Goal: Information Seeking & Learning: Compare options

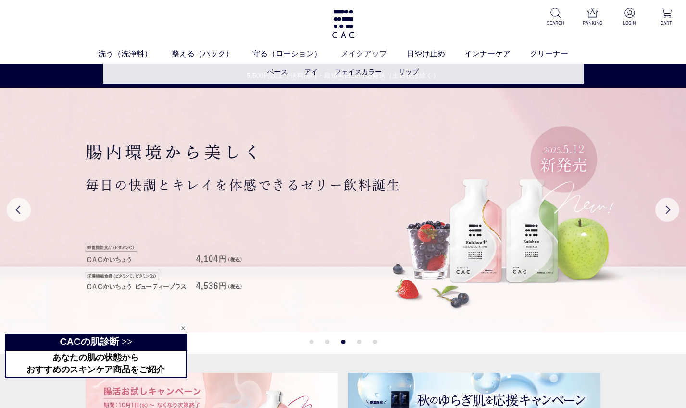
click at [365, 54] on link "メイクアップ" at bounding box center [373, 54] width 65 height 12
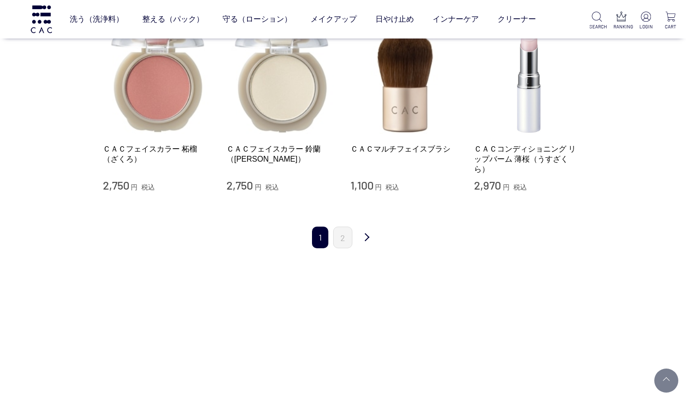
scroll to position [978, 0]
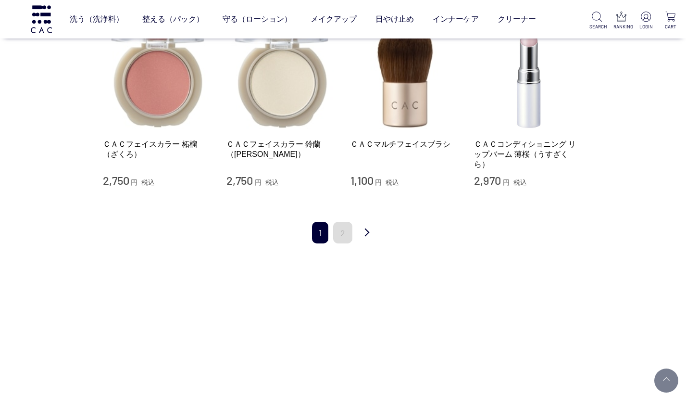
click at [345, 222] on link "2" at bounding box center [342, 233] width 19 height 22
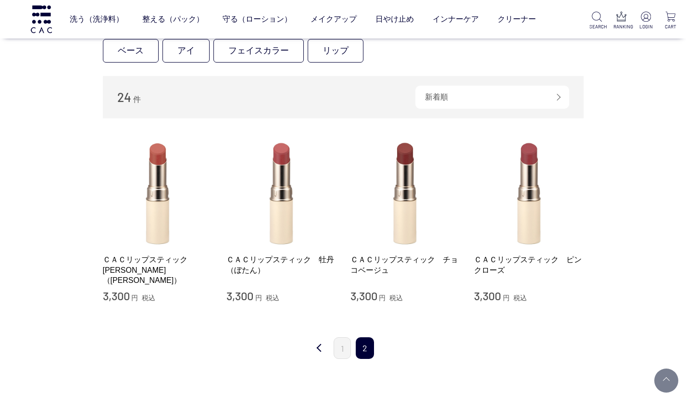
scroll to position [120, 0]
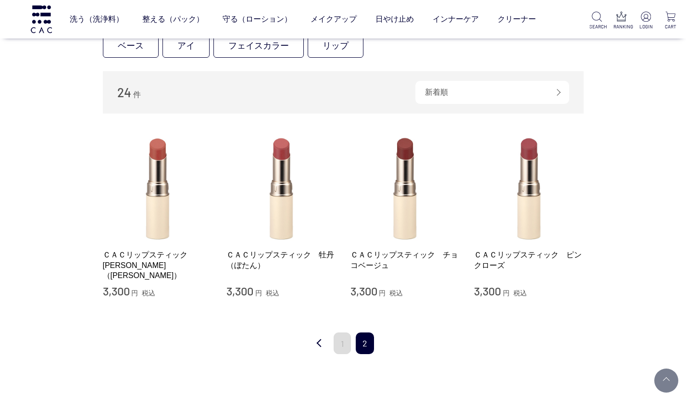
click at [341, 340] on link "1" at bounding box center [342, 343] width 17 height 22
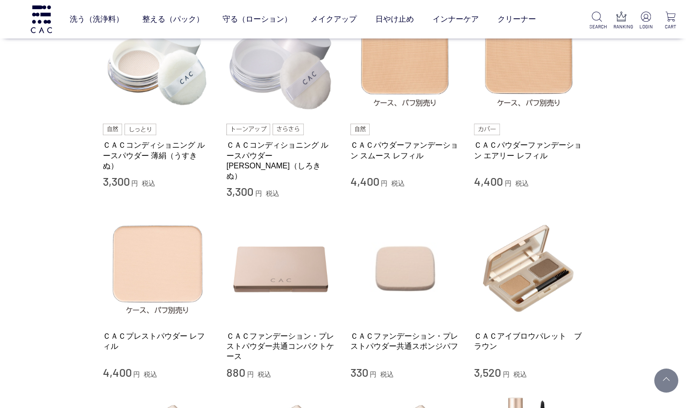
scroll to position [246, 0]
click at [379, 147] on link "ＣＡＣパウダーファンデーション スムース レフィル" at bounding box center [405, 149] width 110 height 21
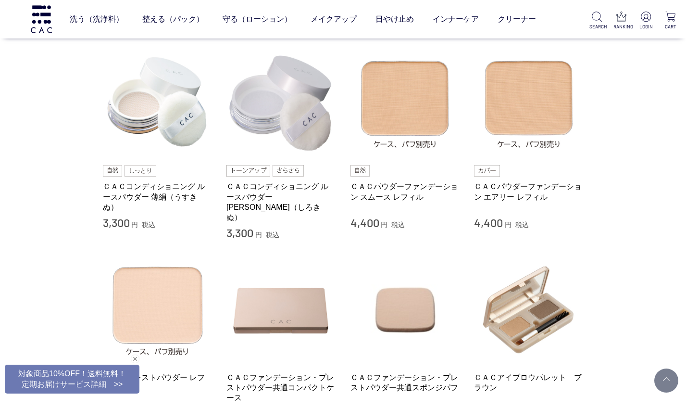
scroll to position [196, 0]
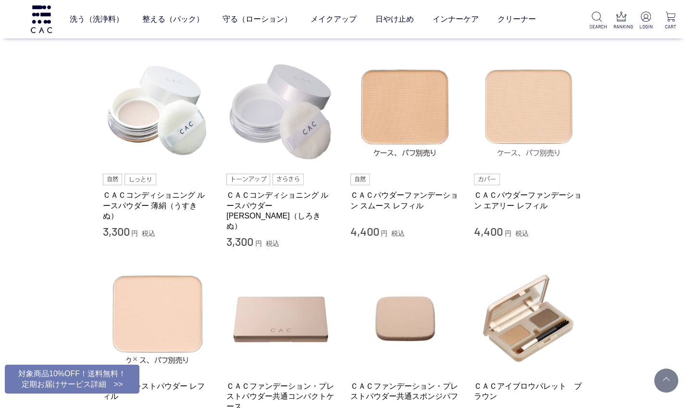
click at [500, 106] on img at bounding box center [529, 112] width 110 height 110
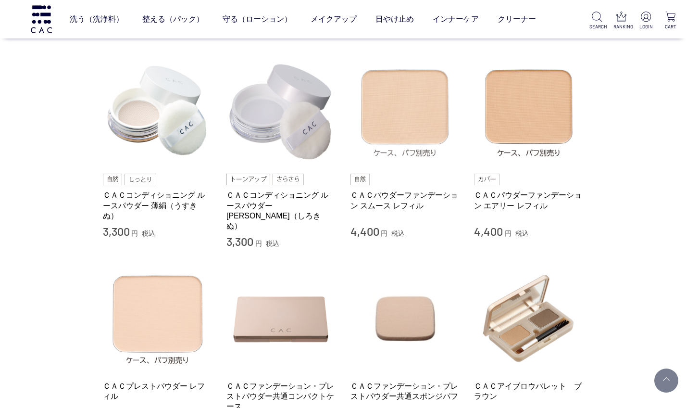
click at [407, 88] on img at bounding box center [405, 112] width 110 height 110
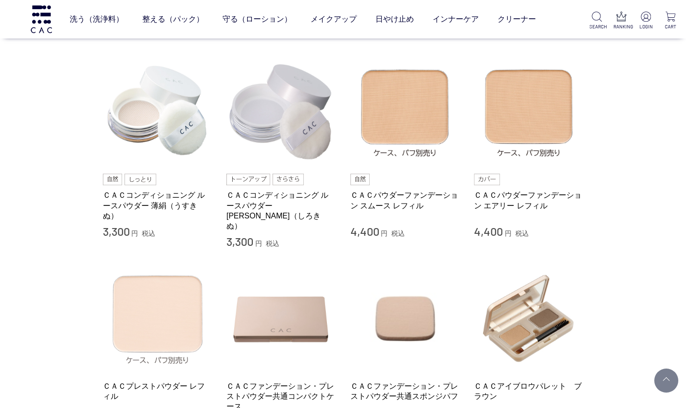
click at [174, 313] on img at bounding box center [158, 318] width 110 height 110
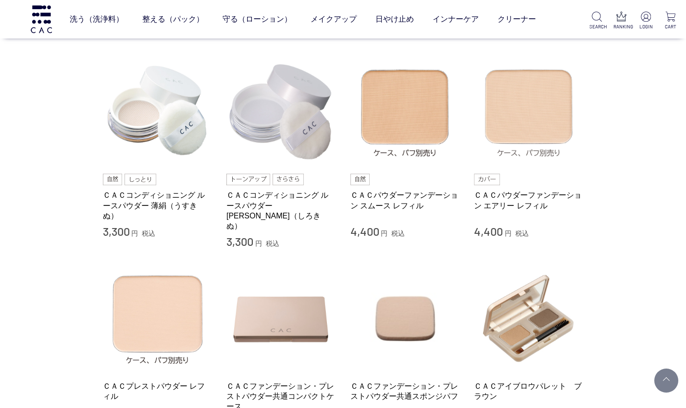
click at [499, 106] on img at bounding box center [529, 112] width 110 height 110
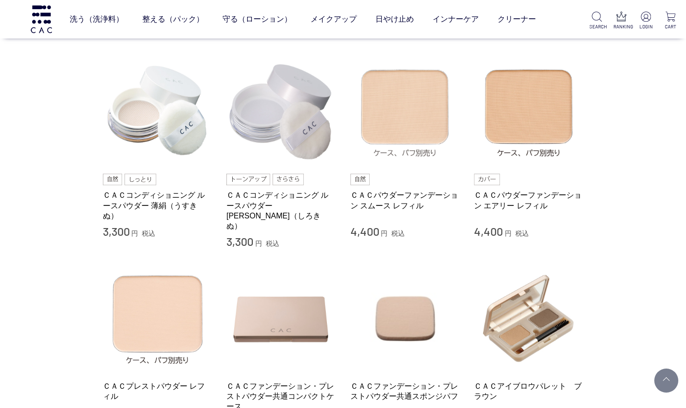
click at [399, 112] on img at bounding box center [405, 112] width 110 height 110
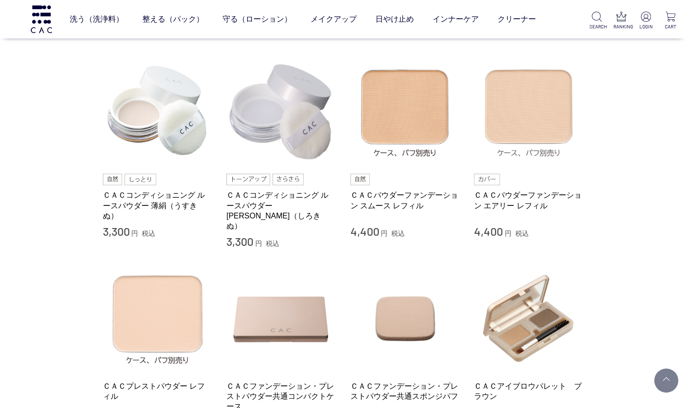
click at [524, 100] on img at bounding box center [529, 112] width 110 height 110
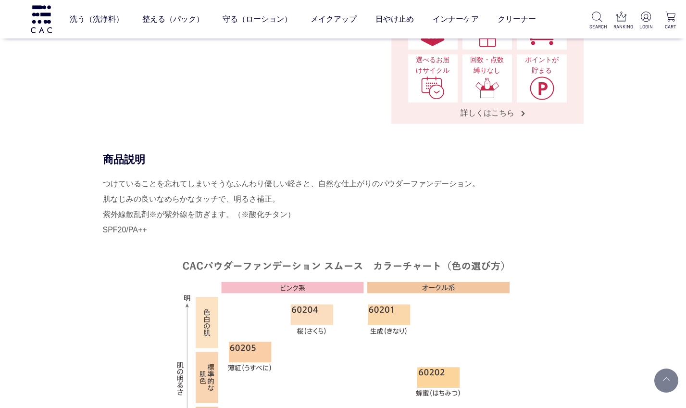
scroll to position [415, 0]
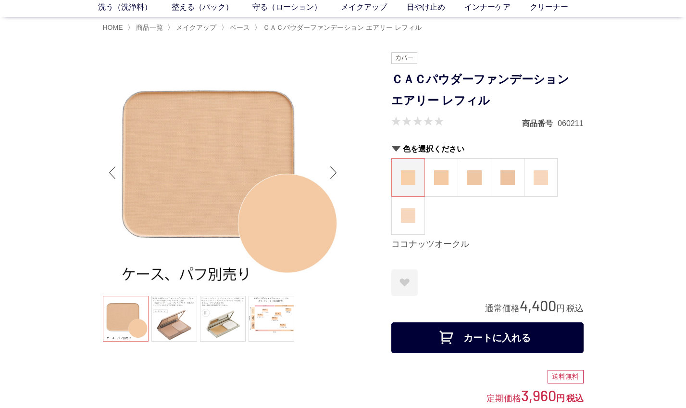
scroll to position [45, 0]
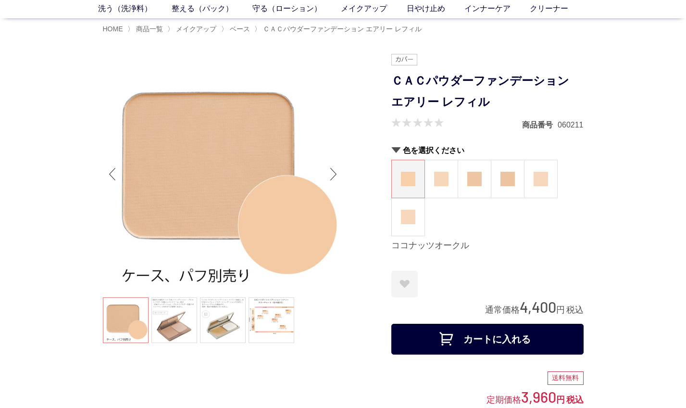
click at [442, 172] on img at bounding box center [441, 179] width 14 height 14
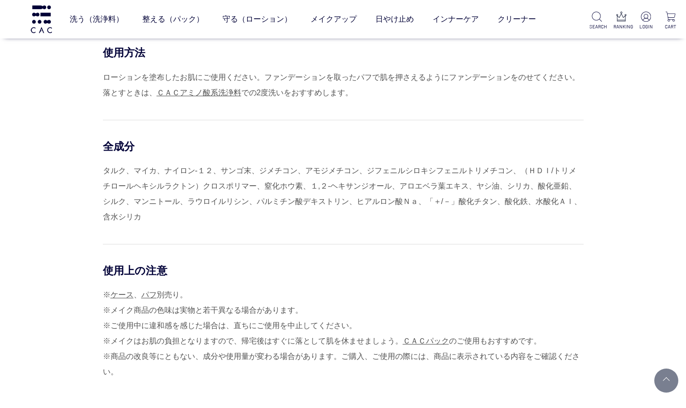
scroll to position [921, 0]
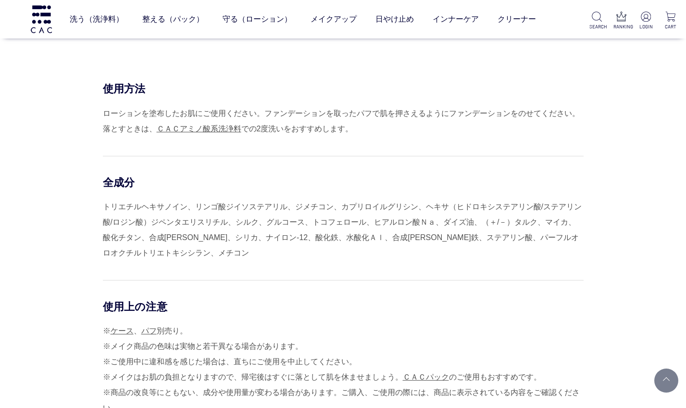
scroll to position [861, 0]
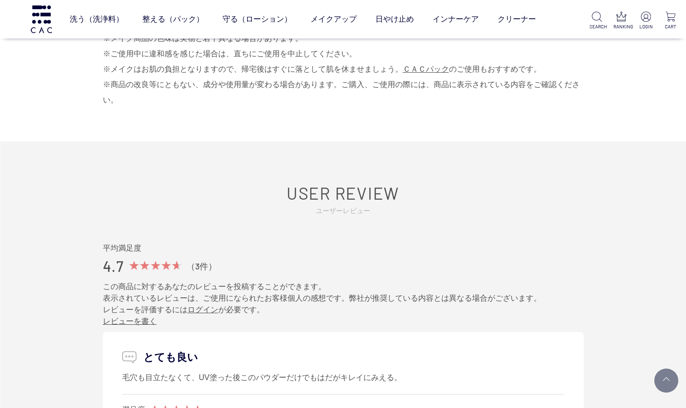
scroll to position [768, 0]
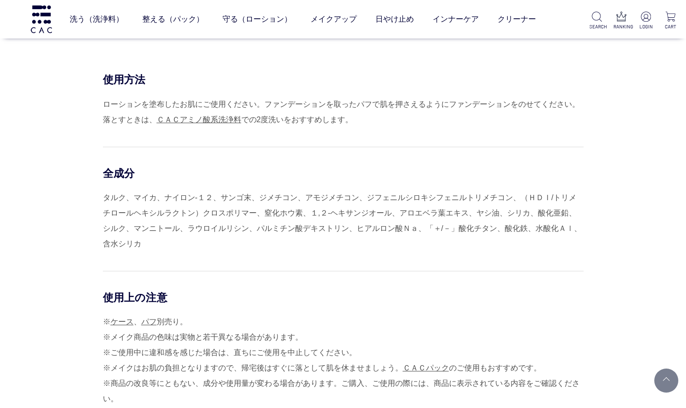
scroll to position [895, 0]
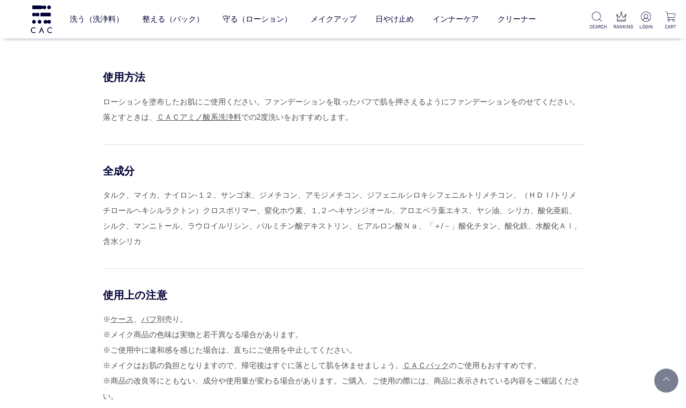
drag, startPoint x: 230, startPoint y: 185, endPoint x: 149, endPoint y: 232, distance: 93.9
click at [149, 232] on div "タルク、マイカ、ナイロン-１２、サンゴ末、ジメチコン、アモジメチコン、ジフェニルシロキシフェニルトリメチコン、（ＨＤＩ/トリメチロールヘキシルラクトン）クロス…" at bounding box center [343, 219] width 481 height 62
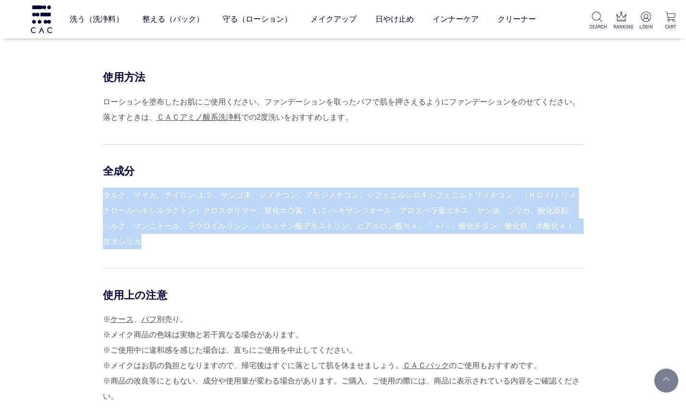
drag, startPoint x: 144, startPoint y: 238, endPoint x: 91, endPoint y: 171, distance: 84.8
click at [103, 171] on div "使用方法 ローションを塗布したお肌にご使用ください。ファンデーションを取ったパフで肌を押さえるようにファンデーションをのせてください。 落とすときは、 ＣＡＣ…" at bounding box center [343, 253] width 481 height 367
copy div "全成分 タルク、マイカ、ナイロン-１２、サンゴ末、ジメチコン、アモジメチコン、ジフェニルシロキシフェニルトリメチコン、（ＨＤＩ/トリメチロールヘキシルラクトン…"
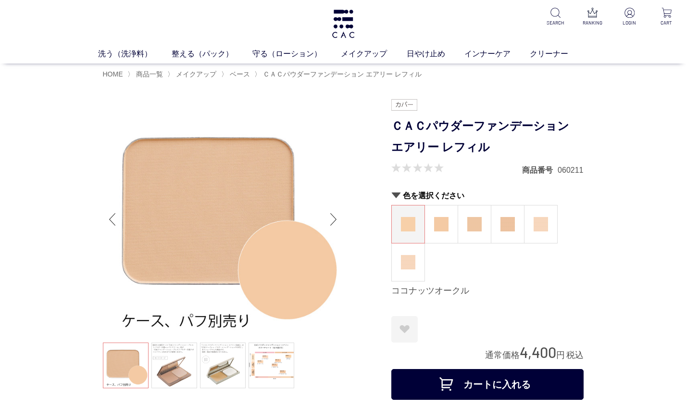
scroll to position [0, 0]
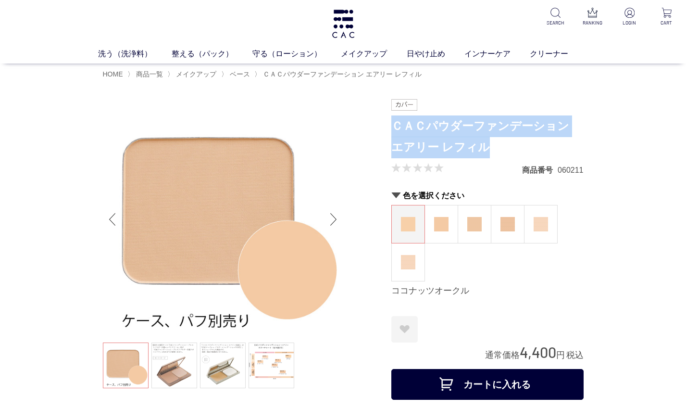
drag, startPoint x: 393, startPoint y: 123, endPoint x: 475, endPoint y: 141, distance: 83.6
click at [475, 141] on h1 "ＣＡＣパウダーファンデーション エアリー レフィル" at bounding box center [487, 136] width 192 height 43
copy h1 "ＣＡＣパウダーファンデーション エアリー レフィル"
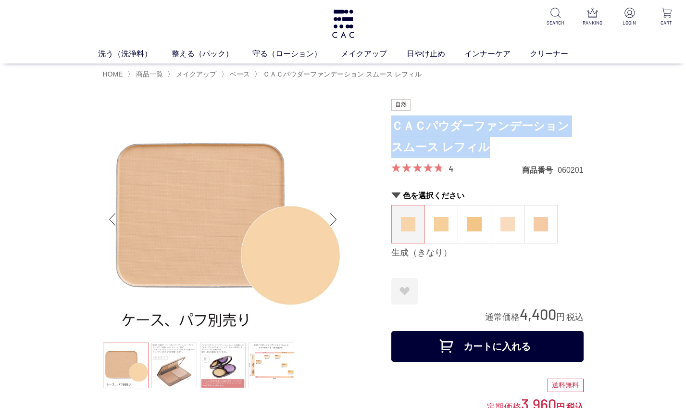
drag, startPoint x: 393, startPoint y: 121, endPoint x: 473, endPoint y: 148, distance: 83.6
click at [473, 148] on h1 "ＣＡＣパウダーファンデーション スムース レフィル" at bounding box center [487, 136] width 192 height 43
copy h1 "ＣＡＣパウダーファンデーション スムース レフィル"
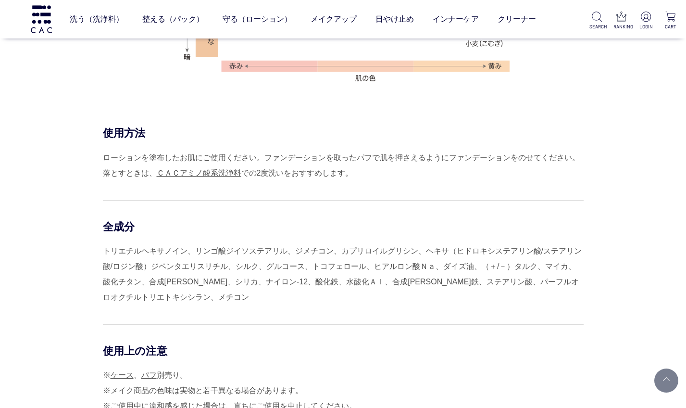
scroll to position [821, 0]
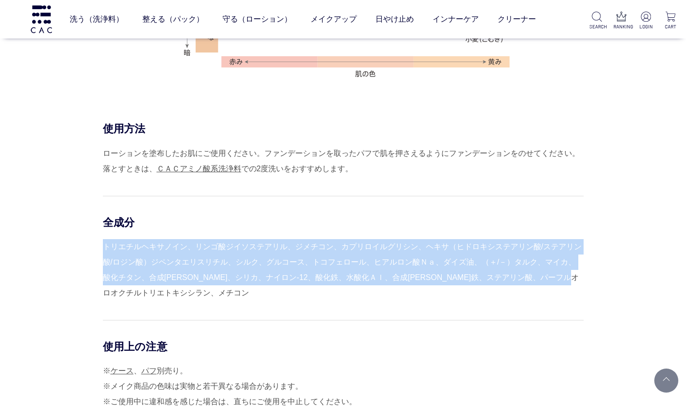
drag, startPoint x: 105, startPoint y: 242, endPoint x: 195, endPoint y: 287, distance: 100.6
click at [195, 287] on div "トリエチルヘキサノイン、リンゴ酸ジイソステアリル、ジメチコン、カプリロイルグリシン、ヘキサ（ヒドロキシステアリン酸/ステアリン酸/ロジン酸）ジペンタエリスリチ…" at bounding box center [343, 270] width 481 height 62
copy div "トリエチルヘキサノイン、リンゴ酸ジイソステアリル、ジメチコン、カプリロイルグリシン、ヘキサ（ヒドロキシステアリン酸/ステアリン酸/ロジン酸）ジペンタエリスリチ…"
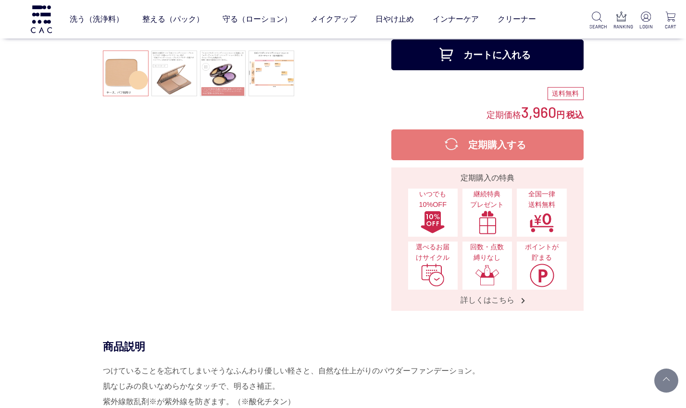
scroll to position [225, 0]
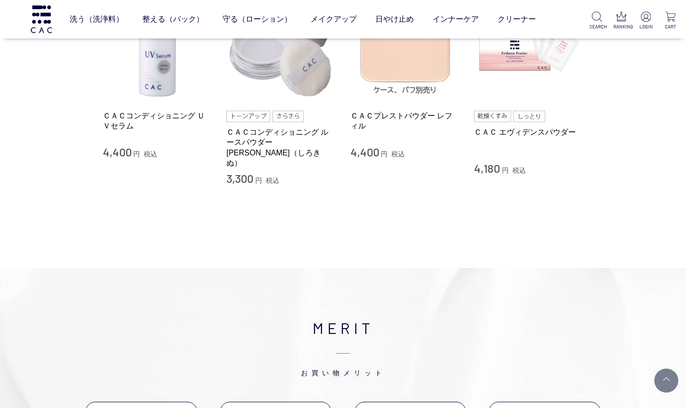
scroll to position [1711, 0]
